Goal: Transaction & Acquisition: Register for event/course

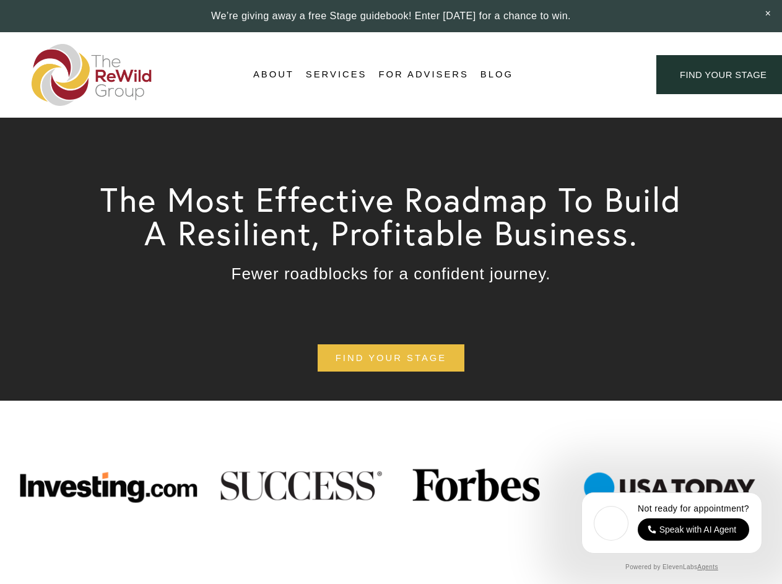
click at [585, 75] on div "Login Account" at bounding box center [585, 74] width 96 height 17
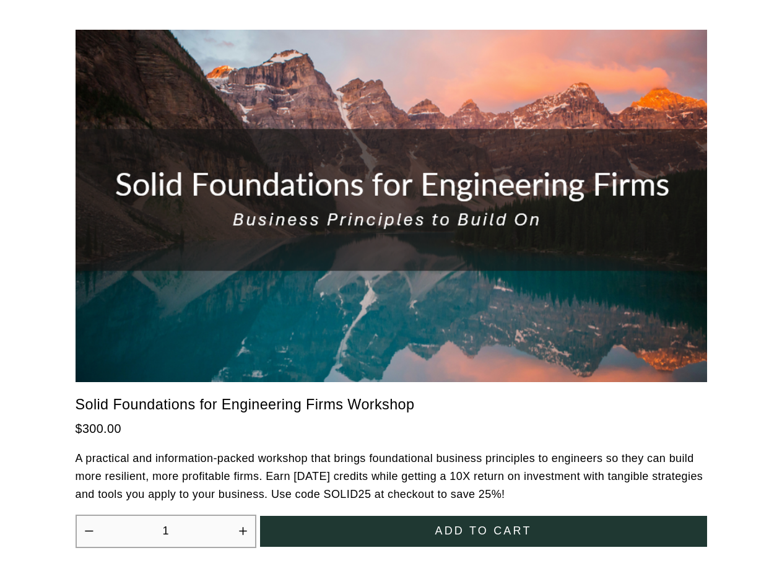
scroll to position [3157, 0]
click at [243, 527] on icon "Increase quantity by 1" at bounding box center [242, 530] width 7 height 7
type input "2"
click at [484, 524] on span "Add to cart" at bounding box center [483, 530] width 97 height 13
